Goal: Task Accomplishment & Management: Manage account settings

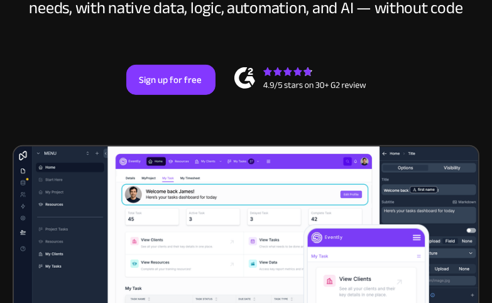
scroll to position [251, 0]
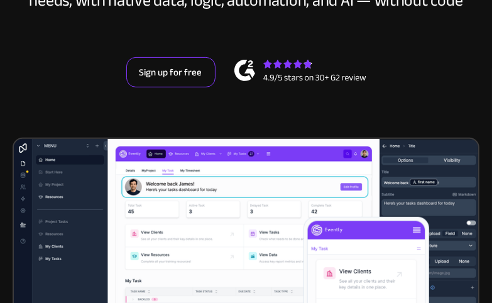
click at [190, 68] on link "Sign up for free" at bounding box center [170, 72] width 89 height 30
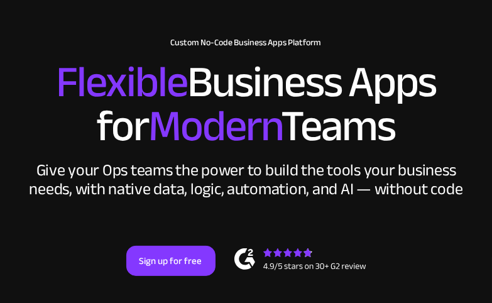
scroll to position [0, 0]
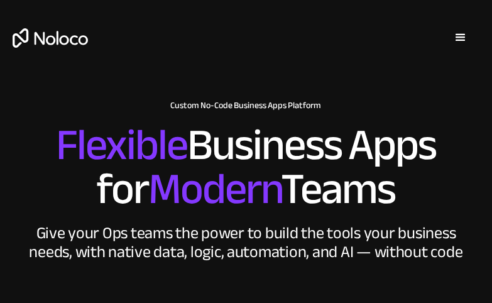
click at [465, 37] on div "menu" at bounding box center [460, 37] width 15 height 15
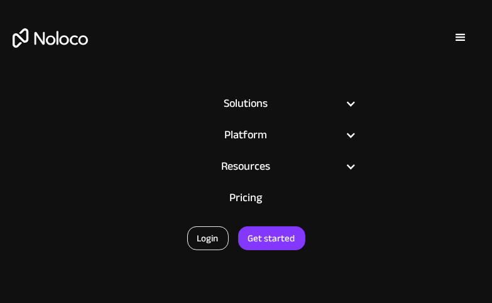
click at [201, 240] on link "Login" at bounding box center [207, 238] width 41 height 24
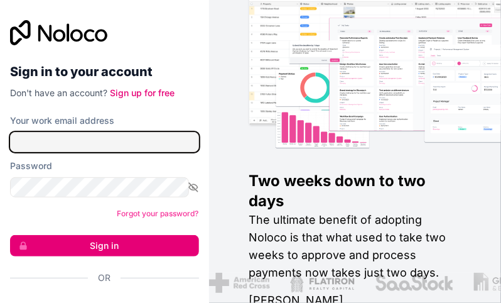
click at [147, 144] on input "Your work email address" at bounding box center [104, 142] width 189 height 20
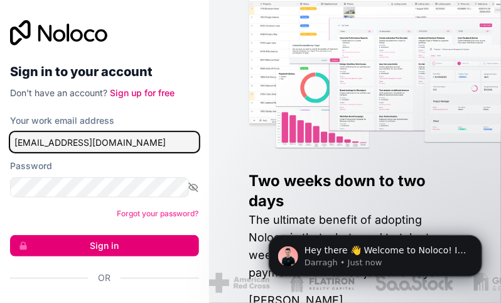
type input "emberstonefinance@gmail.ro"
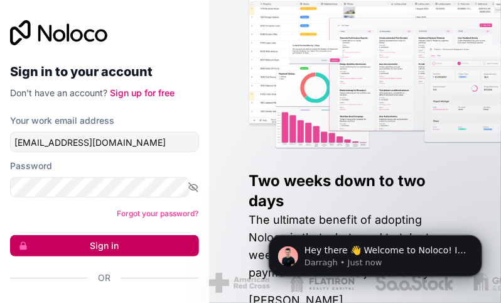
click at [129, 242] on button "Sign in" at bounding box center [104, 245] width 189 height 21
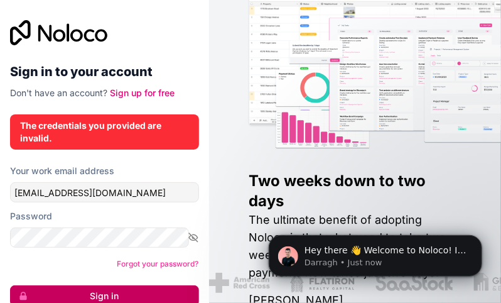
click at [135, 291] on button "Sign in" at bounding box center [104, 295] width 189 height 21
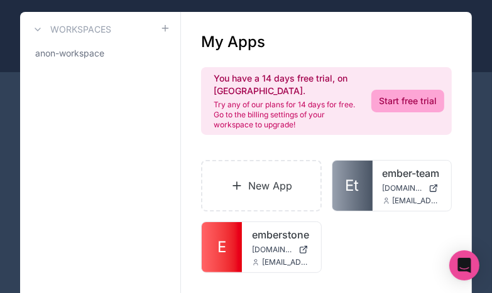
scroll to position [126, 0]
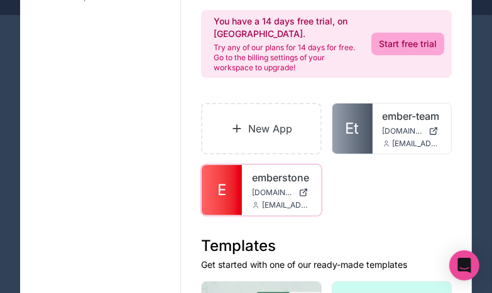
click at [234, 204] on link "E" at bounding box center [222, 190] width 40 height 50
